Goal: Check status: Check status

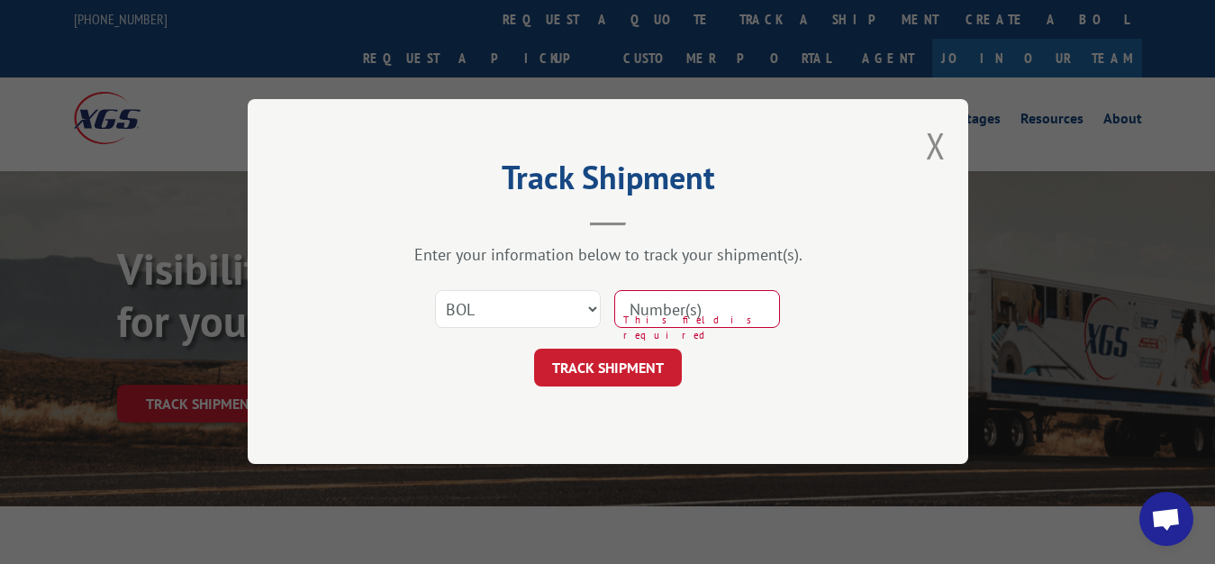
select select "bol"
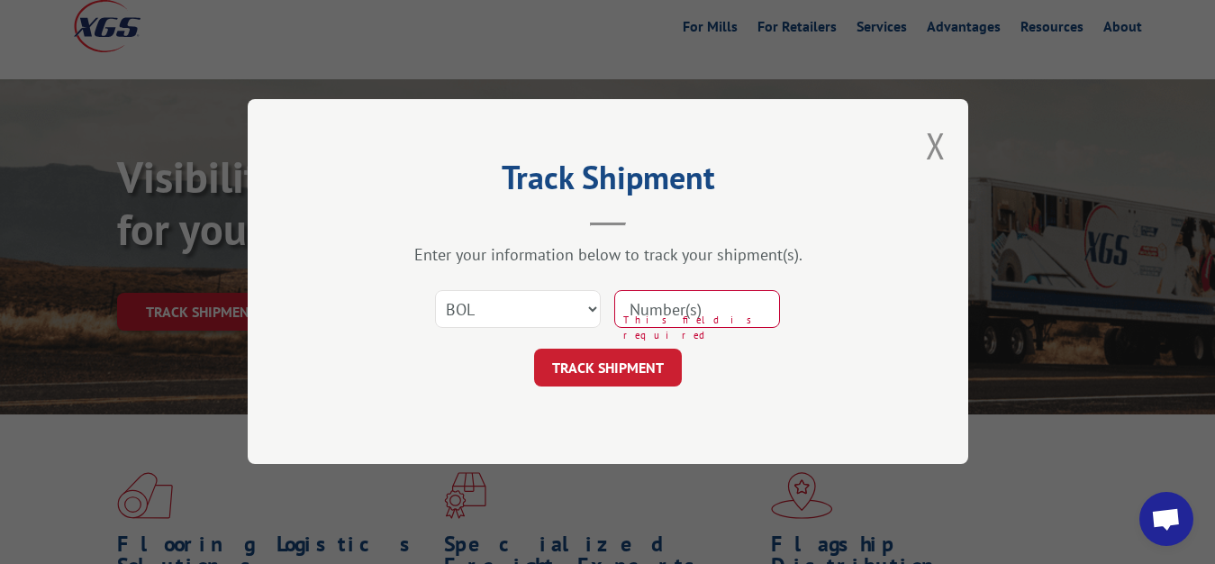
click at [731, 296] on input at bounding box center [697, 310] width 166 height 38
type input "7031111"
click button "TRACK SHIPMENT" at bounding box center [608, 368] width 148 height 38
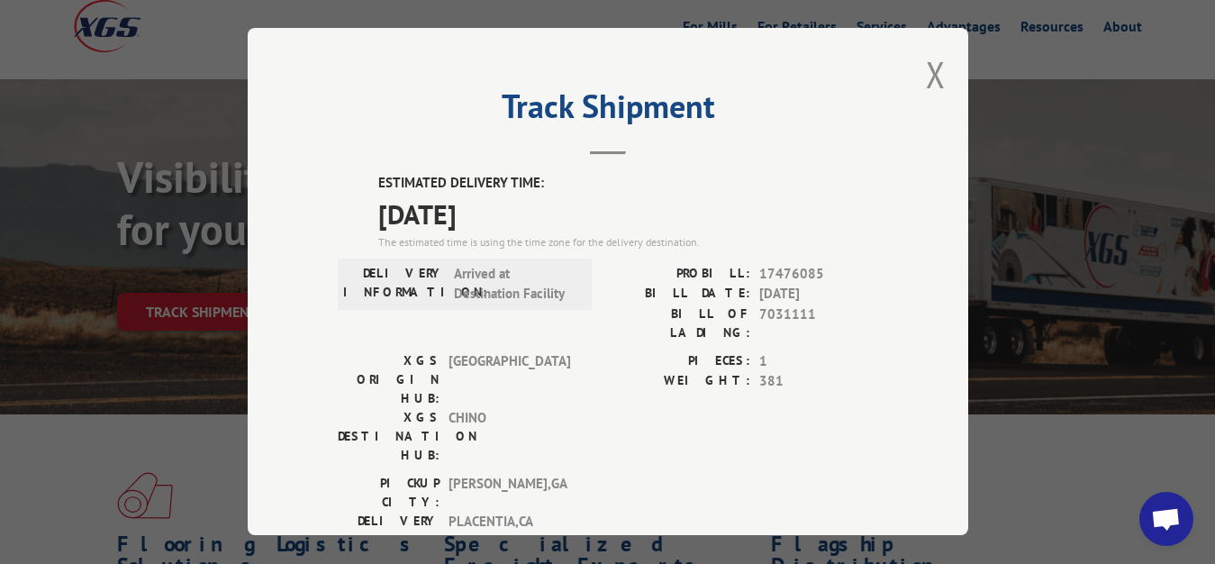
click at [926, 68] on button "Close modal" at bounding box center [936, 74] width 20 height 48
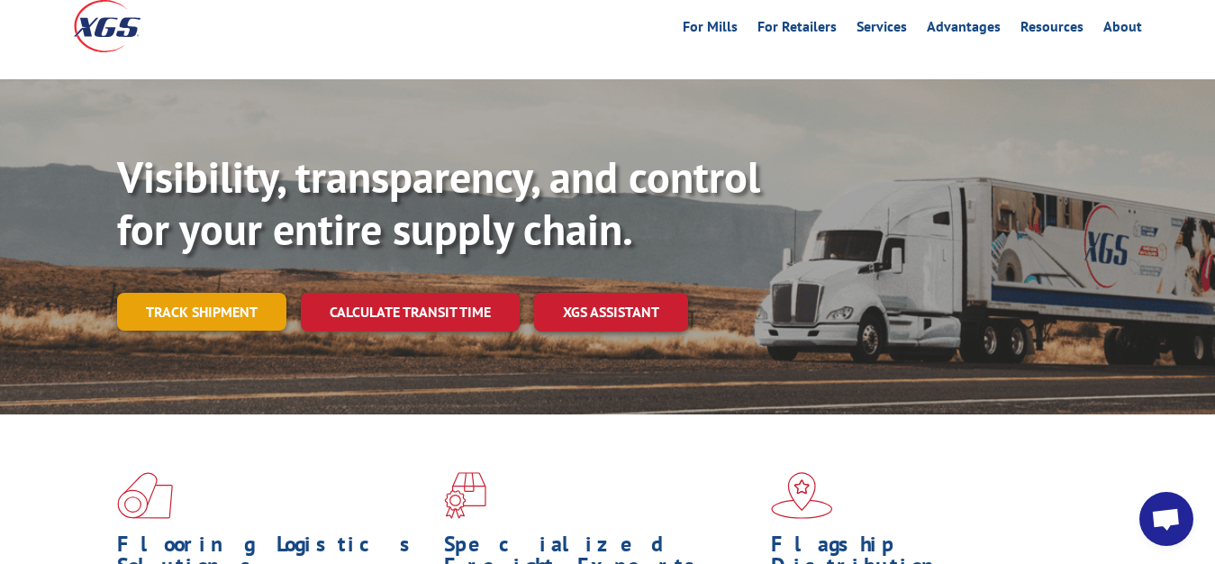
click at [214, 293] on link "Track shipment" at bounding box center [201, 312] width 169 height 38
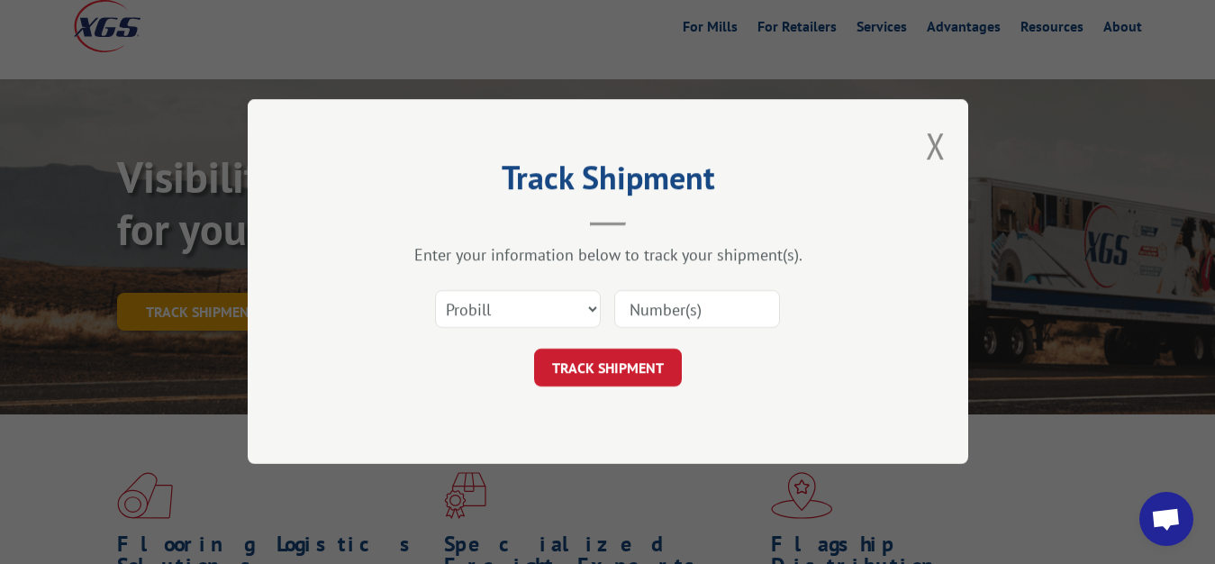
scroll to position [0, 0]
click at [435, 291] on select "Select category... Probill BOL PO" at bounding box center [518, 310] width 166 height 38
select select "bol"
click option "BOL" at bounding box center [0, 0] width 0 height 0
drag, startPoint x: 664, startPoint y: 319, endPoint x: 667, endPoint y: 268, distance: 51.4
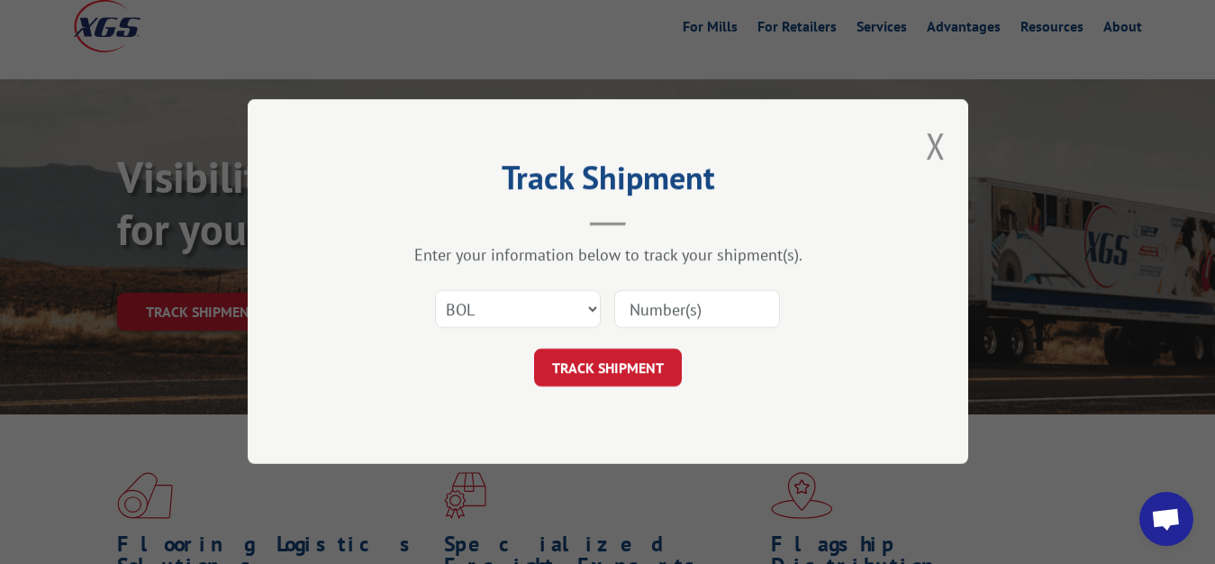
click at [664, 310] on input at bounding box center [697, 310] width 166 height 38
type input "7048834"
click button "TRACK SHIPMENT" at bounding box center [608, 368] width 148 height 38
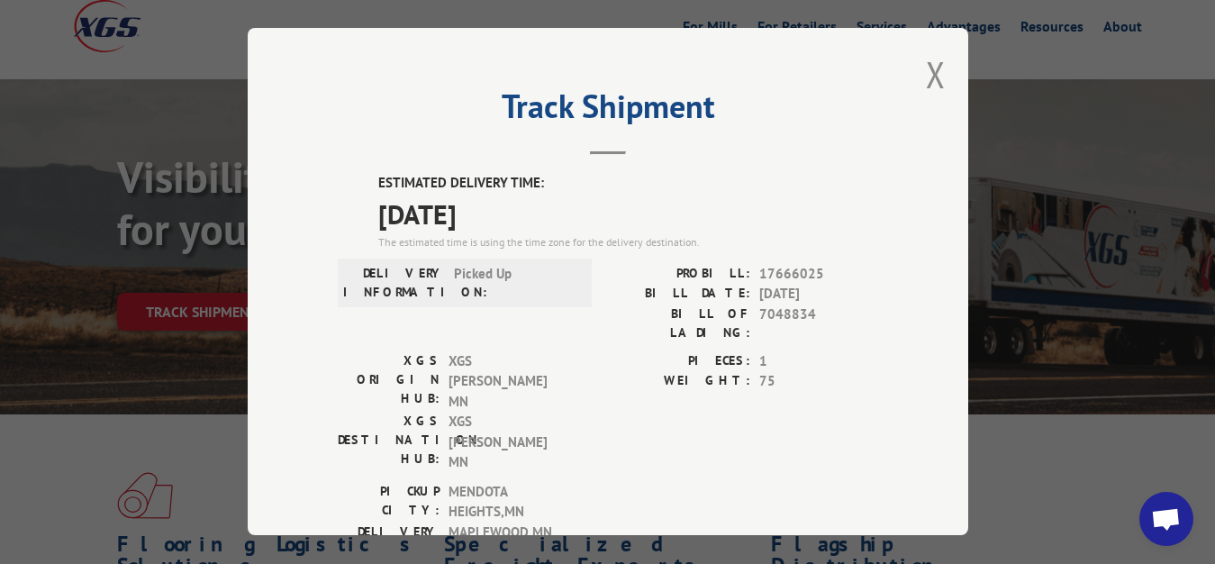
drag, startPoint x: 917, startPoint y: 72, endPoint x: 735, endPoint y: 187, distance: 215.4
click at [926, 73] on button "Close modal" at bounding box center [936, 74] width 20 height 48
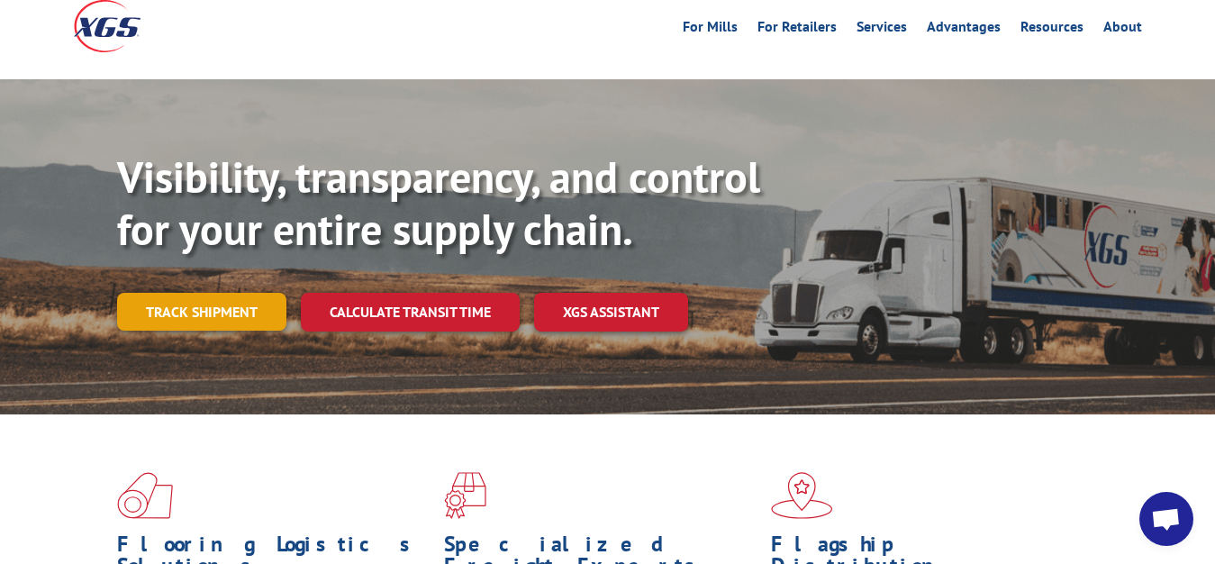
click at [161, 293] on link "Track shipment" at bounding box center [201, 312] width 169 height 38
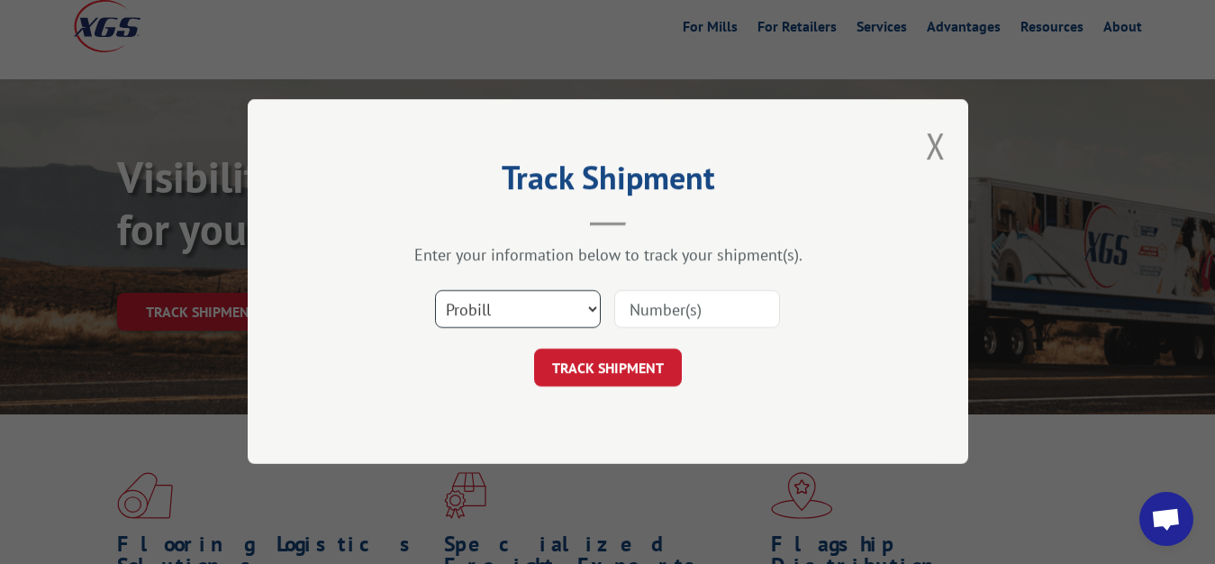
click at [435, 291] on select "Select category... Probill BOL PO" at bounding box center [518, 310] width 166 height 38
select select "bol"
click option "BOL" at bounding box center [0, 0] width 0 height 0
drag, startPoint x: 649, startPoint y: 322, endPoint x: 659, endPoint y: 215, distance: 106.8
click at [649, 315] on input at bounding box center [697, 310] width 166 height 38
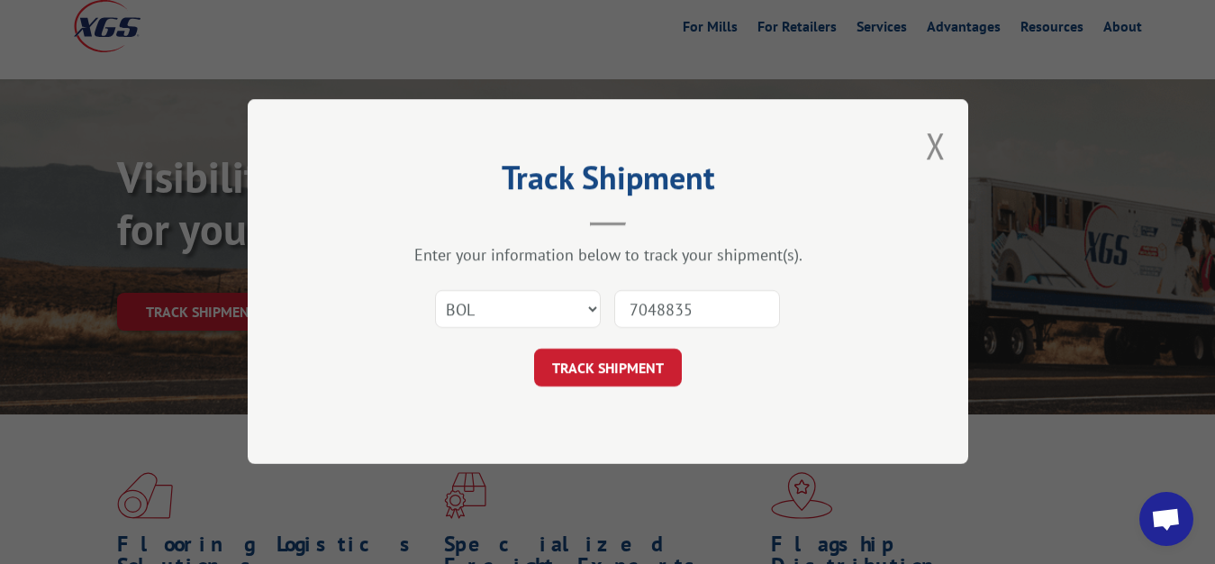
type input "7048835"
click button "TRACK SHIPMENT" at bounding box center [608, 368] width 148 height 38
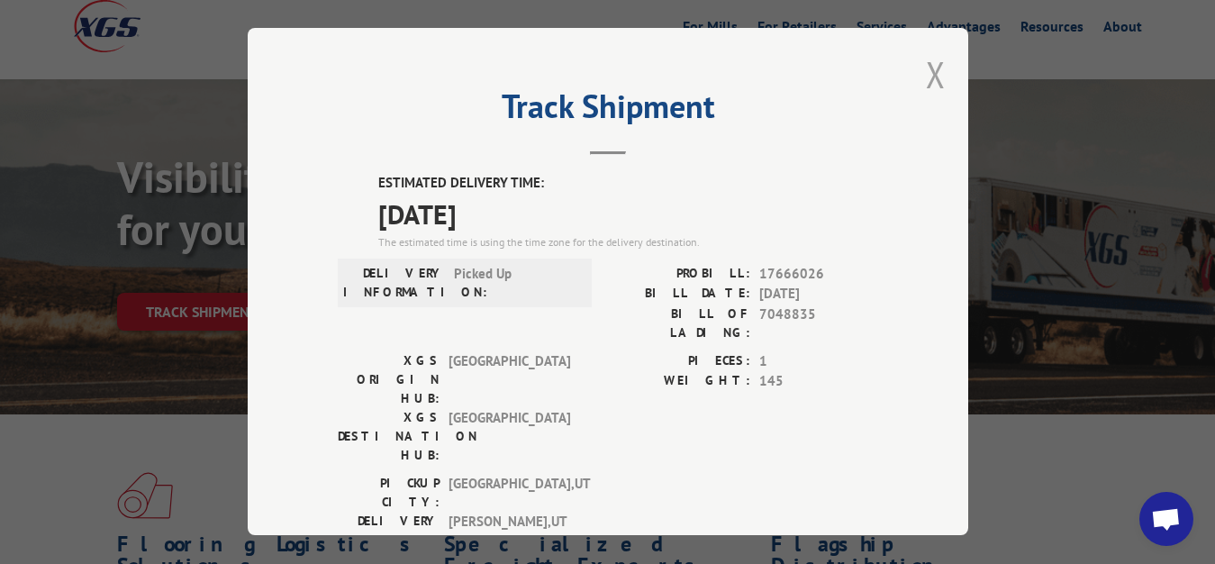
click at [930, 68] on button "Close modal" at bounding box center [936, 74] width 20 height 48
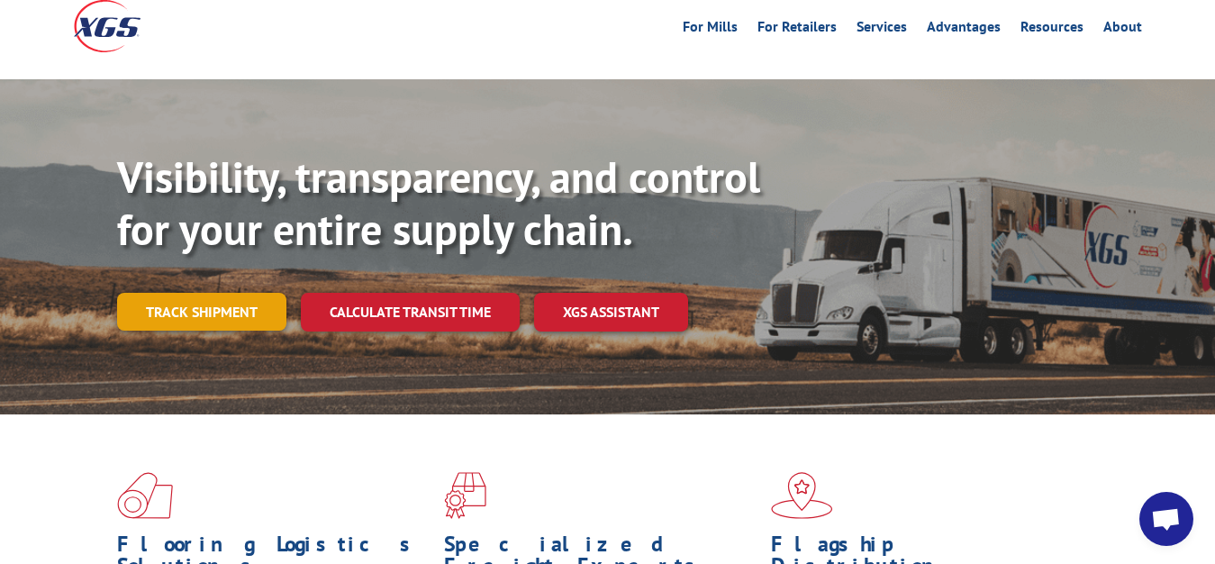
click at [200, 293] on link "Track shipment" at bounding box center [201, 312] width 169 height 38
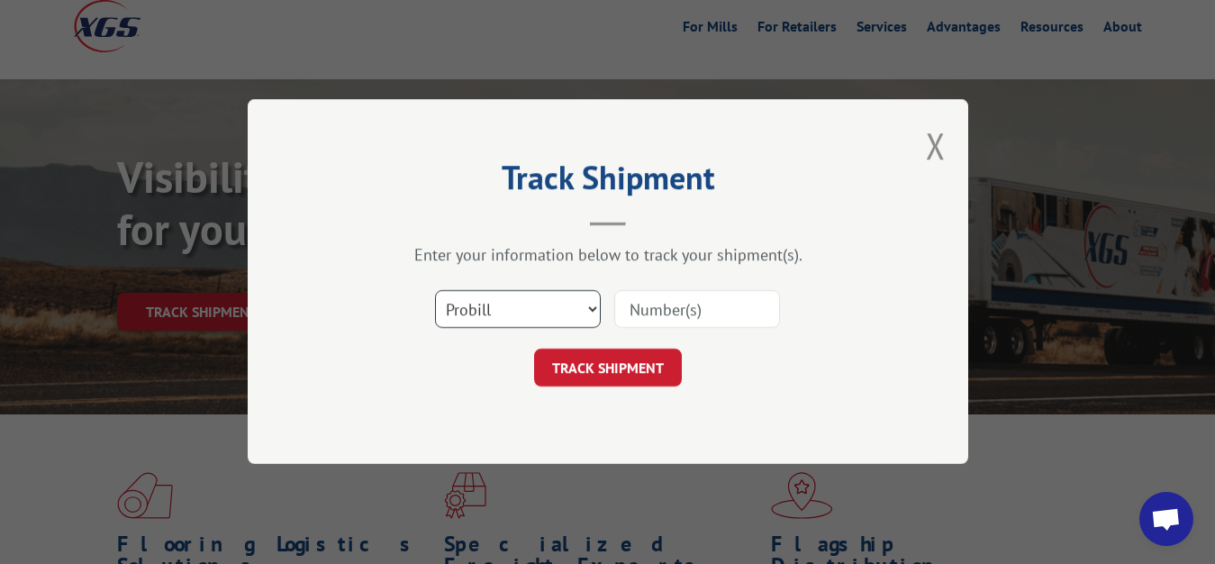
click at [435, 291] on select "Select category... Probill BOL PO" at bounding box center [518, 310] width 166 height 38
select select "bol"
click option "BOL" at bounding box center [0, 0] width 0 height 0
click at [676, 294] on input at bounding box center [697, 310] width 166 height 38
type input "7048833"
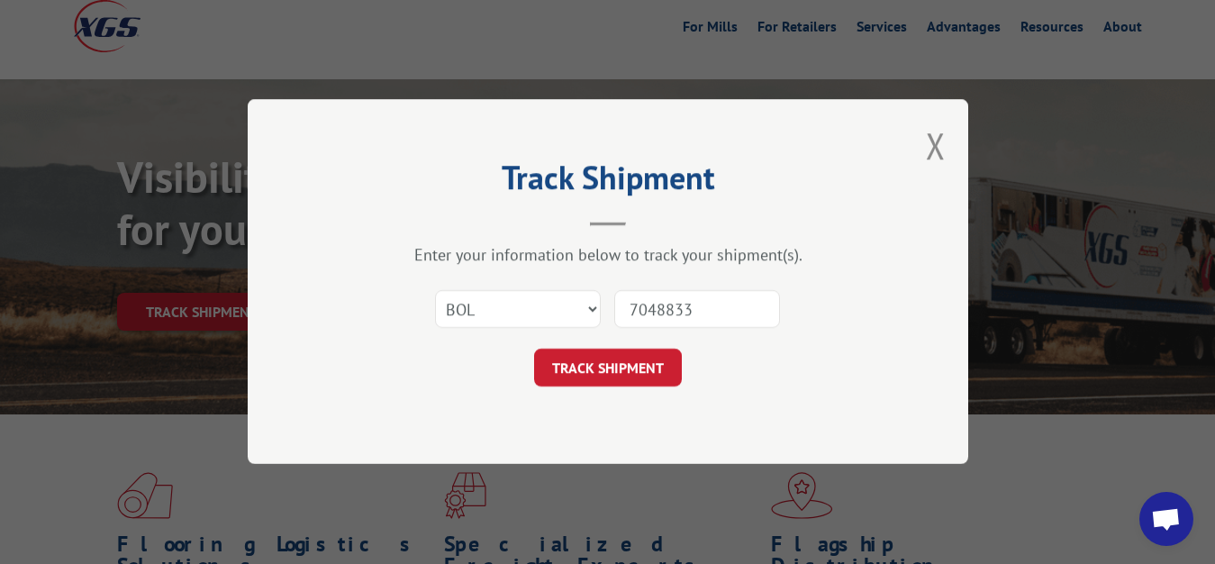
click button "TRACK SHIPMENT" at bounding box center [608, 368] width 148 height 38
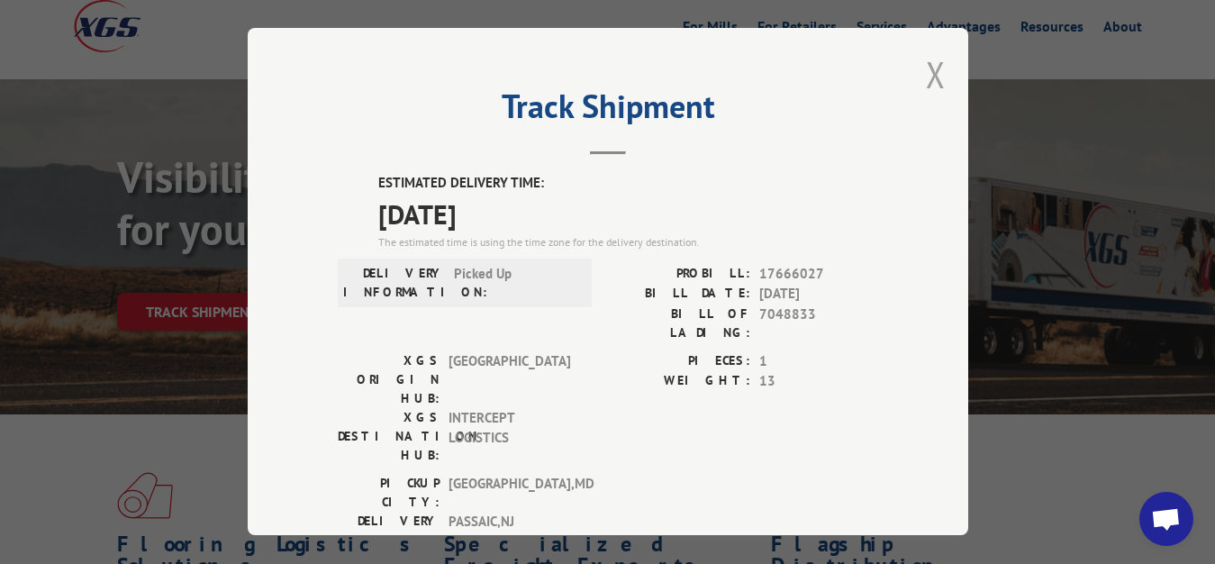
drag, startPoint x: 926, startPoint y: 70, endPoint x: 803, endPoint y: 158, distance: 150.5
click at [926, 71] on button "Close modal" at bounding box center [936, 74] width 20 height 48
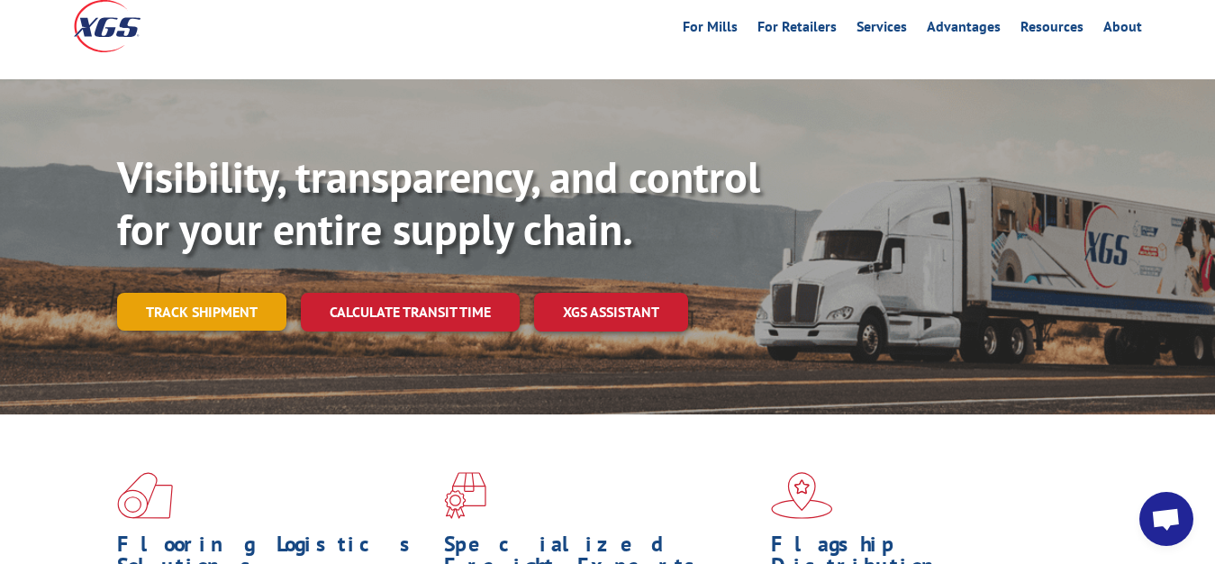
click at [240, 293] on link "Track shipment" at bounding box center [201, 312] width 169 height 38
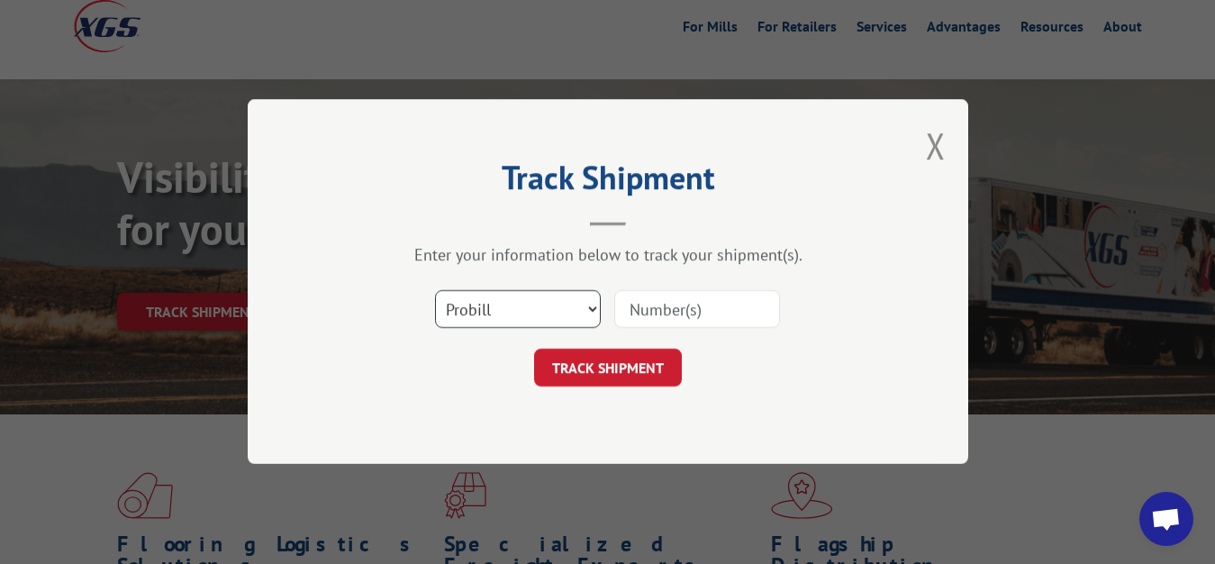
click at [435, 291] on select "Select category... Probill BOL PO" at bounding box center [518, 310] width 166 height 38
select select "bol"
click option "BOL" at bounding box center [0, 0] width 0 height 0
drag, startPoint x: 642, startPoint y: 317, endPoint x: 656, endPoint y: 210, distance: 108.0
click at [642, 314] on input at bounding box center [697, 310] width 166 height 38
